Goal: Download file/media

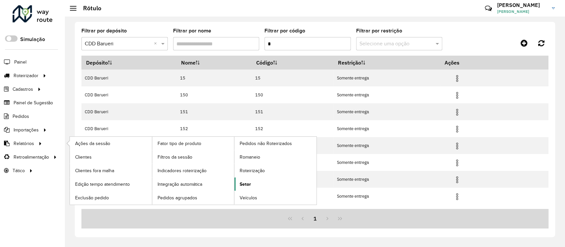
click at [244, 185] on span "Setor" at bounding box center [245, 184] width 11 height 7
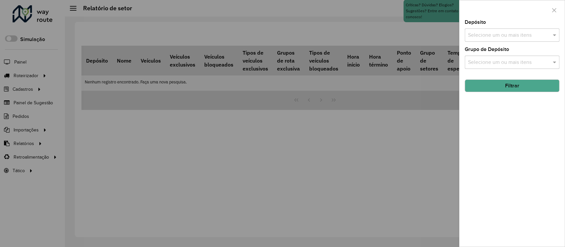
click at [489, 34] on input "text" at bounding box center [508, 35] width 85 height 8
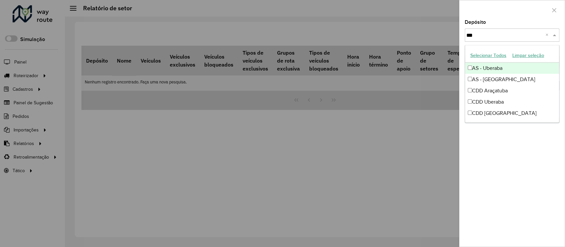
type input "****"
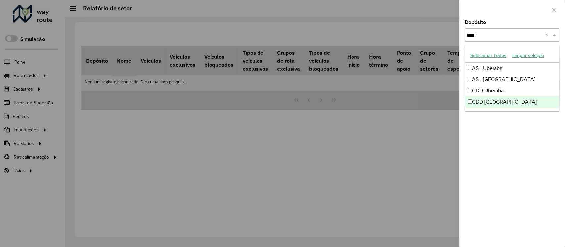
click at [496, 102] on div "CDD [GEOGRAPHIC_DATA]" at bounding box center [512, 101] width 94 height 11
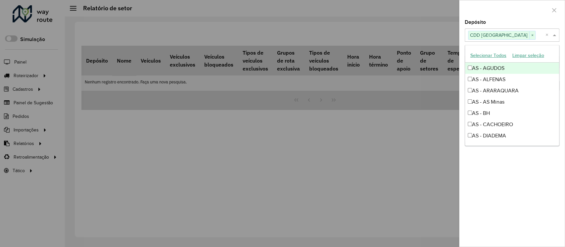
click at [507, 15] on div at bounding box center [512, 10] width 105 height 20
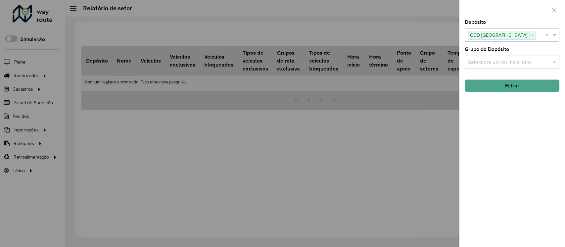
click at [510, 86] on button "Filtrar" at bounding box center [512, 85] width 95 height 13
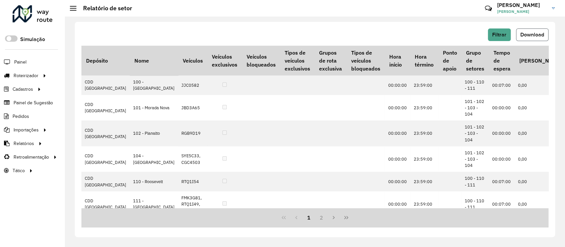
click at [535, 33] on span "Download" at bounding box center [532, 35] width 24 height 6
